Goal: Information Seeking & Learning: Understand process/instructions

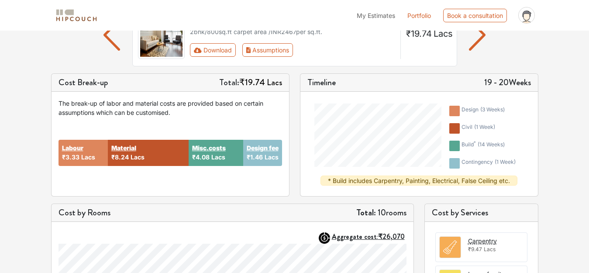
scroll to position [87, 0]
click at [269, 152] on div "Design fee ₹1.46 Lacs" at bounding box center [262, 152] width 39 height 26
click at [268, 152] on div "Design fee ₹1.46 Lacs" at bounding box center [262, 152] width 39 height 26
click at [267, 148] on strong "Design fee" at bounding box center [263, 147] width 32 height 9
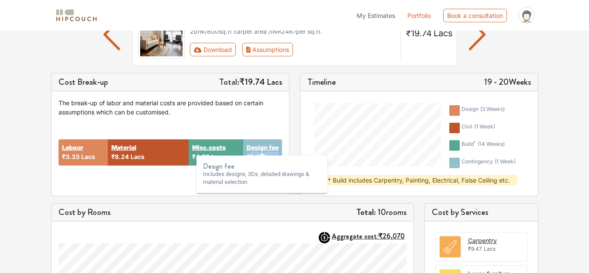
click at [267, 148] on strong "Design fee" at bounding box center [263, 147] width 32 height 9
click at [251, 184] on p "Includes designs, 3Ds, detailed drawings & material selection." at bounding box center [262, 178] width 118 height 16
click at [263, 146] on strong "Design fee" at bounding box center [263, 147] width 32 height 9
click at [241, 166] on h6 "Design fee" at bounding box center [262, 166] width 118 height 8
click at [216, 142] on div "Misc.costs ₹4.08 Lacs" at bounding box center [216, 152] width 55 height 26
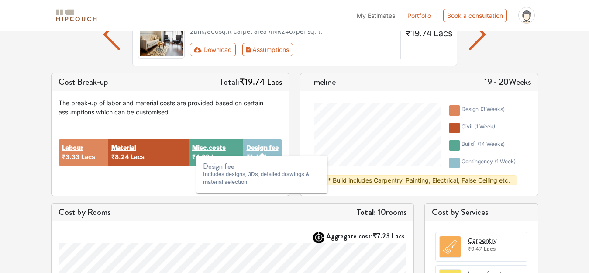
click at [216, 151] on strong "Misc.costs" at bounding box center [209, 147] width 34 height 9
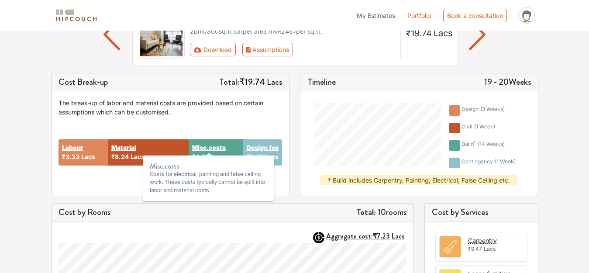
click at [216, 151] on strong "Misc.costs" at bounding box center [209, 147] width 34 height 9
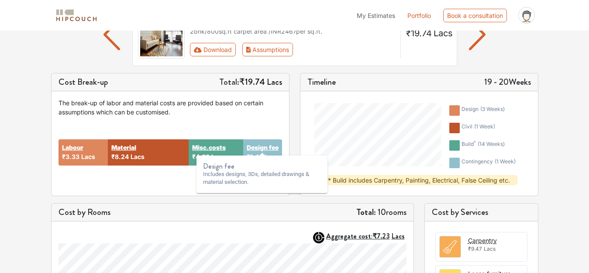
click at [266, 149] on strong "Design fee" at bounding box center [263, 147] width 32 height 9
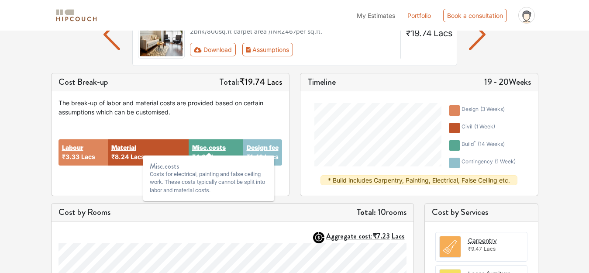
click at [216, 148] on strong "Misc.costs" at bounding box center [209, 147] width 34 height 9
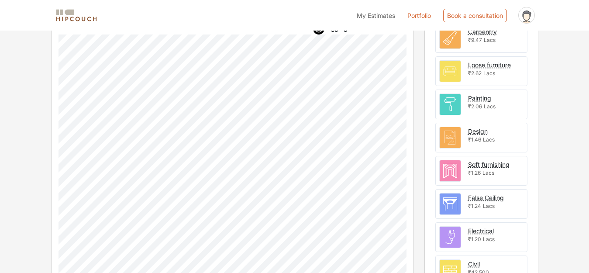
scroll to position [306, 0]
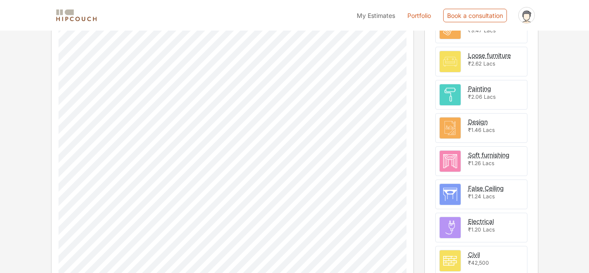
click at [473, 124] on div "Design" at bounding box center [478, 121] width 20 height 9
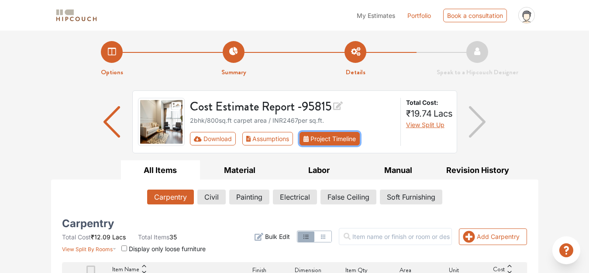
click at [331, 142] on button "Project Timeline" at bounding box center [330, 139] width 60 height 14
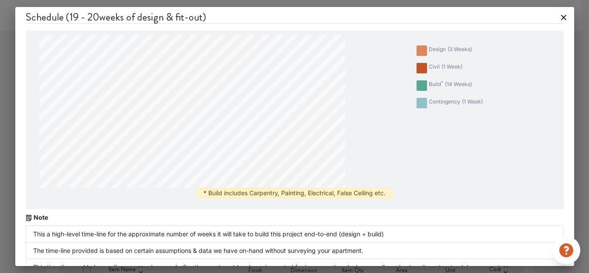
click at [561, 19] on icon at bounding box center [563, 17] width 5 height 5
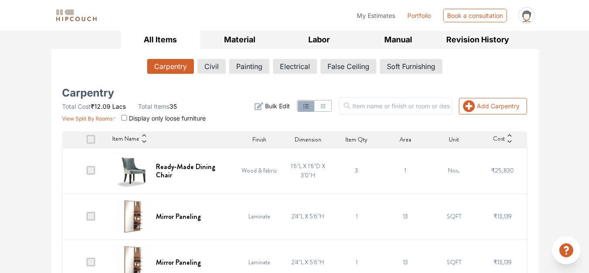
scroll to position [131, 0]
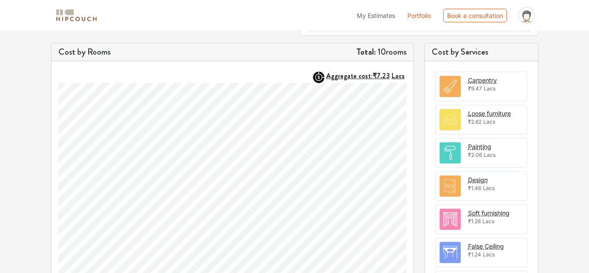
scroll to position [252, 0]
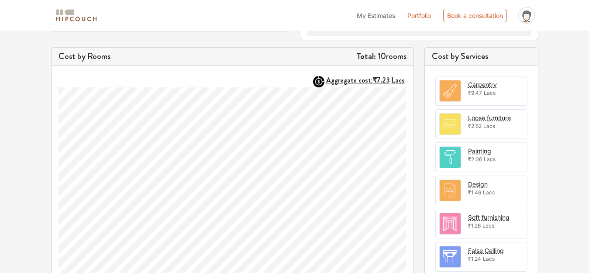
click at [481, 184] on div "Design" at bounding box center [478, 184] width 20 height 9
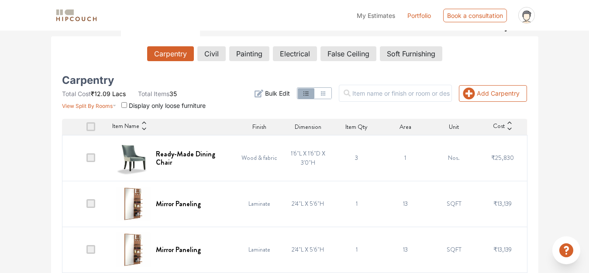
scroll to position [252, 0]
